Goal: Navigation & Orientation: Find specific page/section

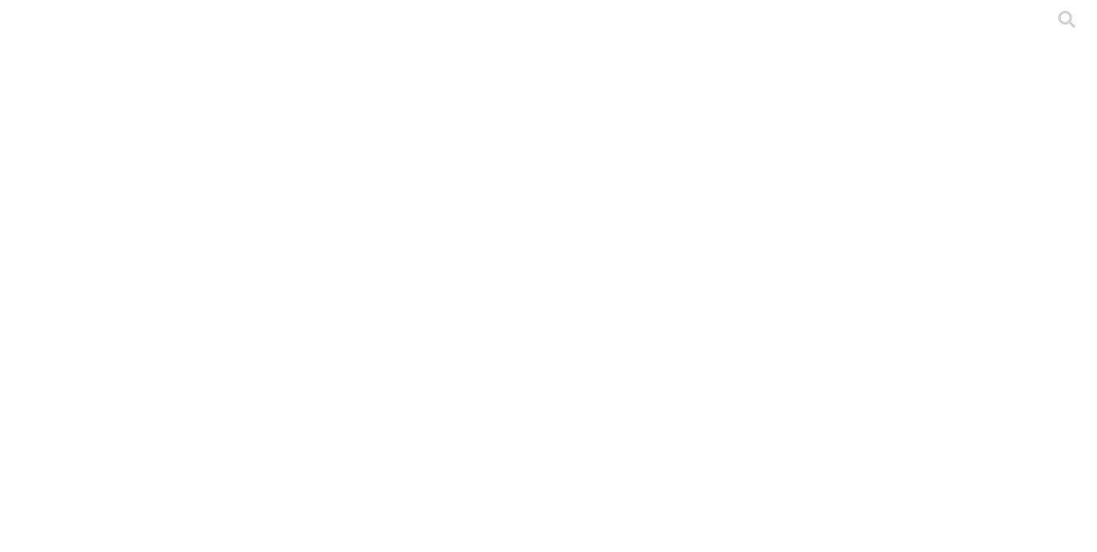
type input "d"
type input "lab"
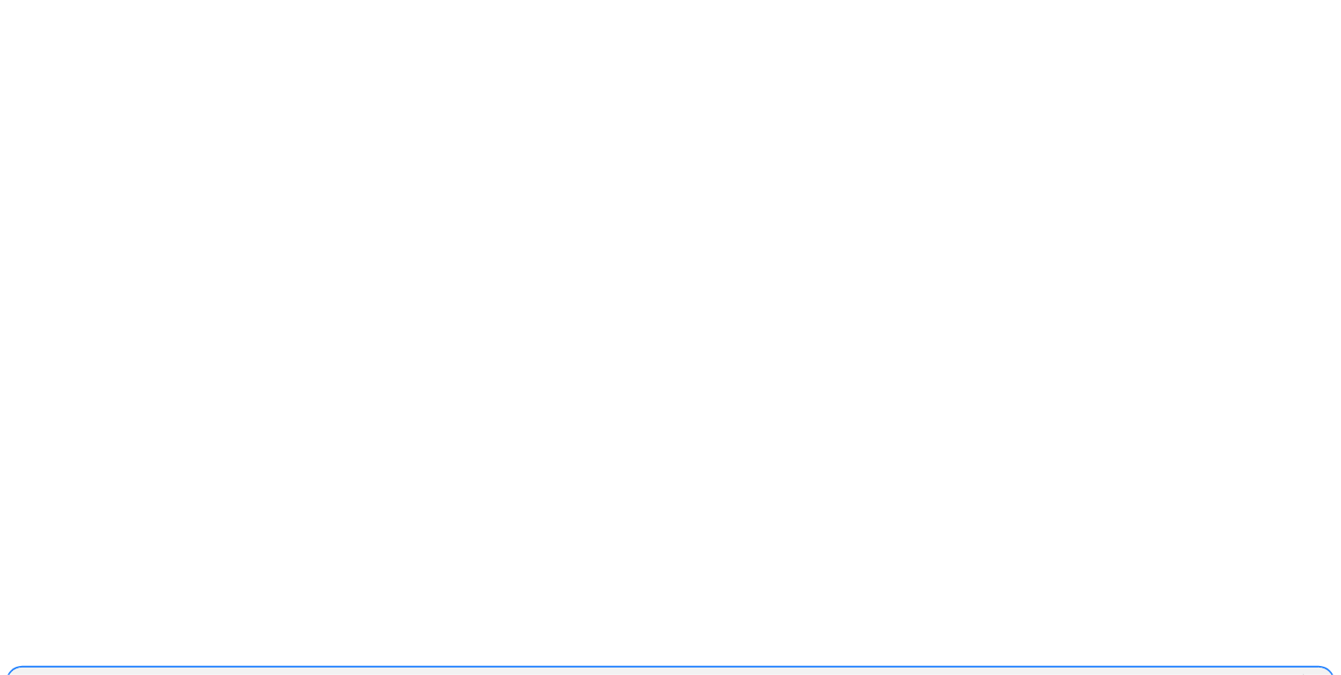
click at [929, 551] on div "ASIMETRIX-DATALAB" at bounding box center [655, 682] width 1296 height 25
type input "sup"
